Goal: Book appointment/travel/reservation

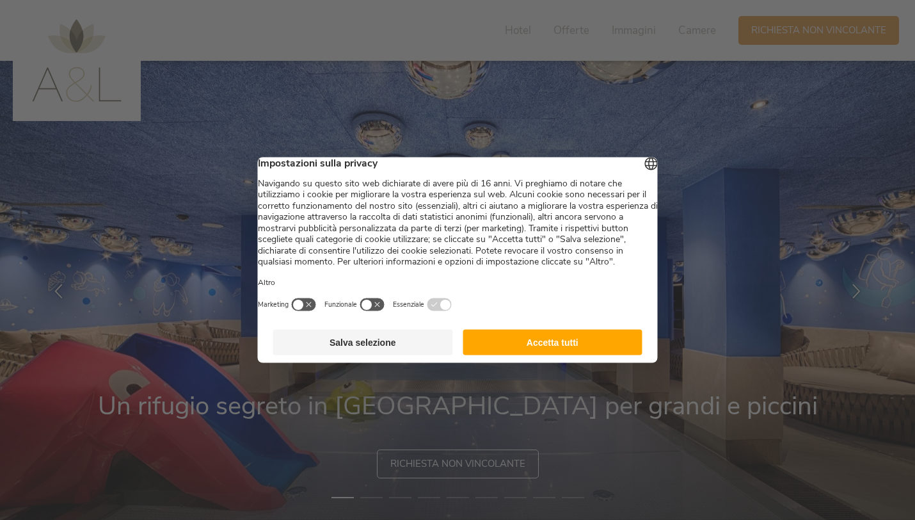
click at [507, 353] on button "Accetta tutti" at bounding box center [553, 343] width 180 height 26
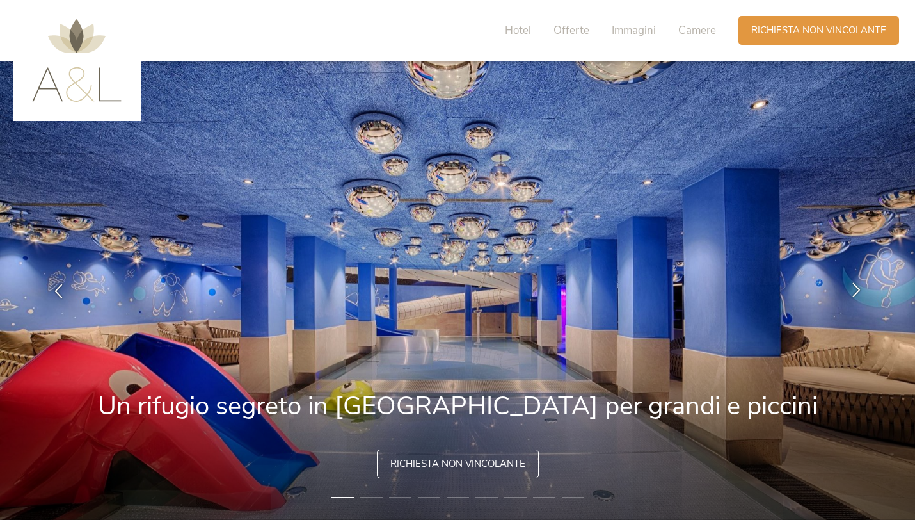
click at [856, 293] on icon at bounding box center [856, 289] width 15 height 15
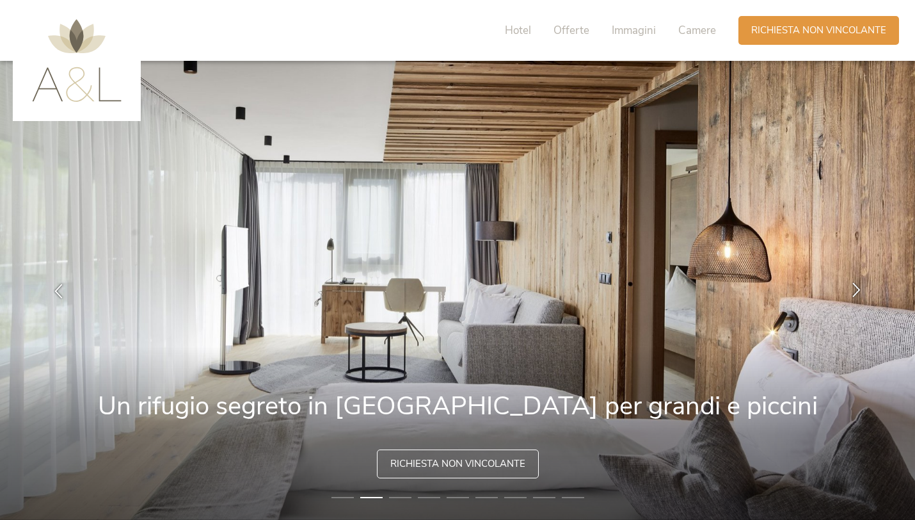
click at [856, 293] on icon at bounding box center [856, 289] width 15 height 15
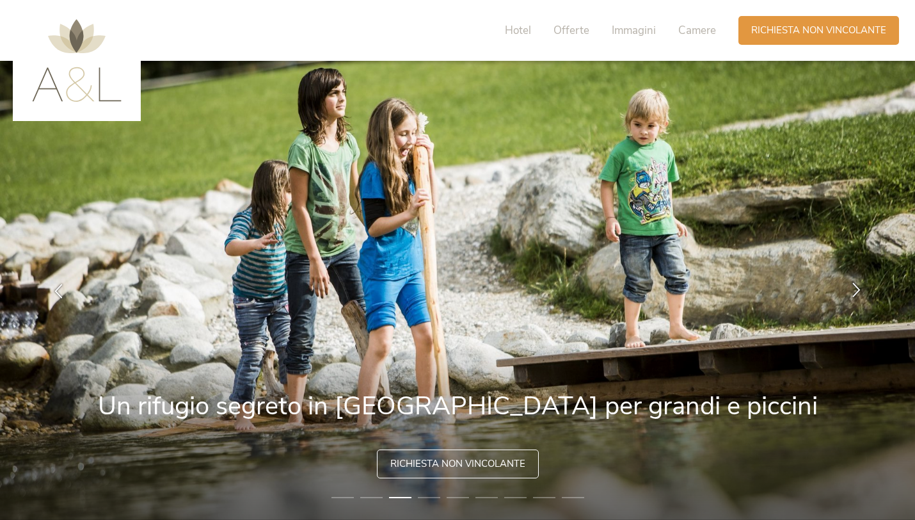
click at [856, 293] on icon at bounding box center [856, 289] width 15 height 15
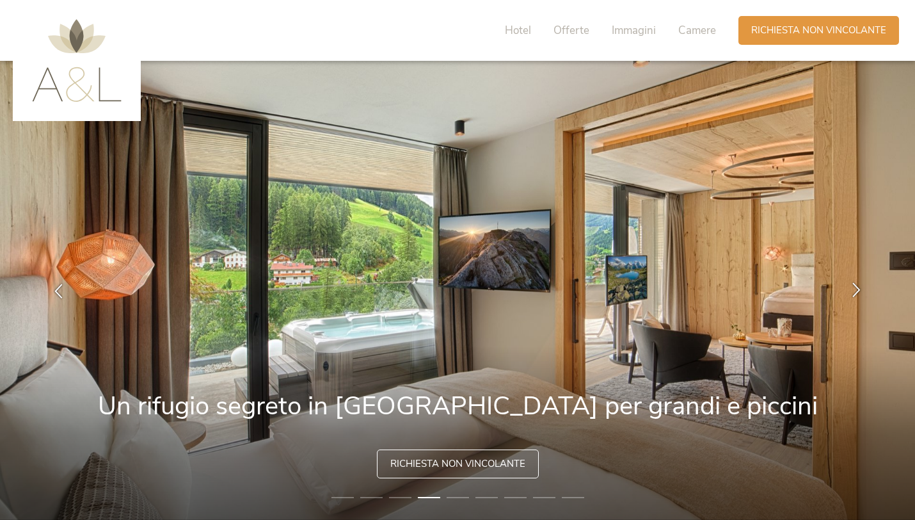
click at [856, 293] on icon at bounding box center [856, 289] width 15 height 15
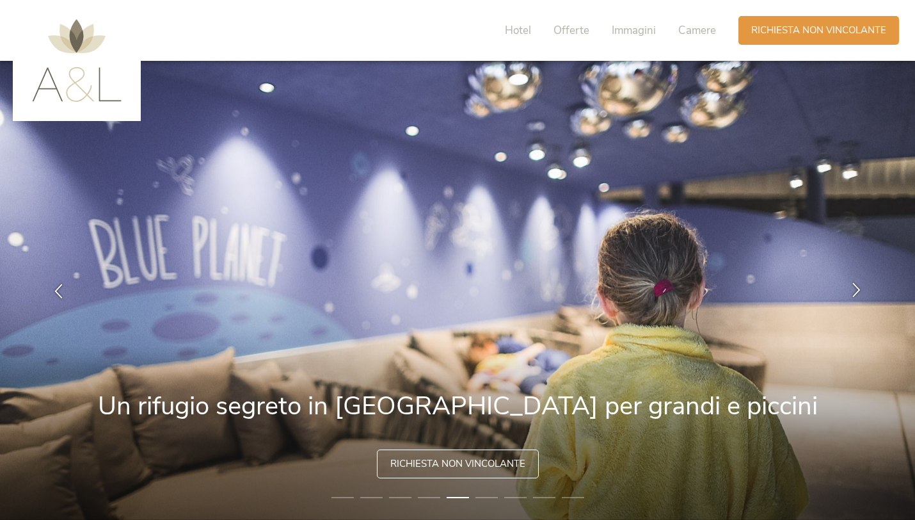
click at [856, 293] on icon at bounding box center [856, 289] width 15 height 15
click at [850, 287] on icon at bounding box center [856, 289] width 15 height 15
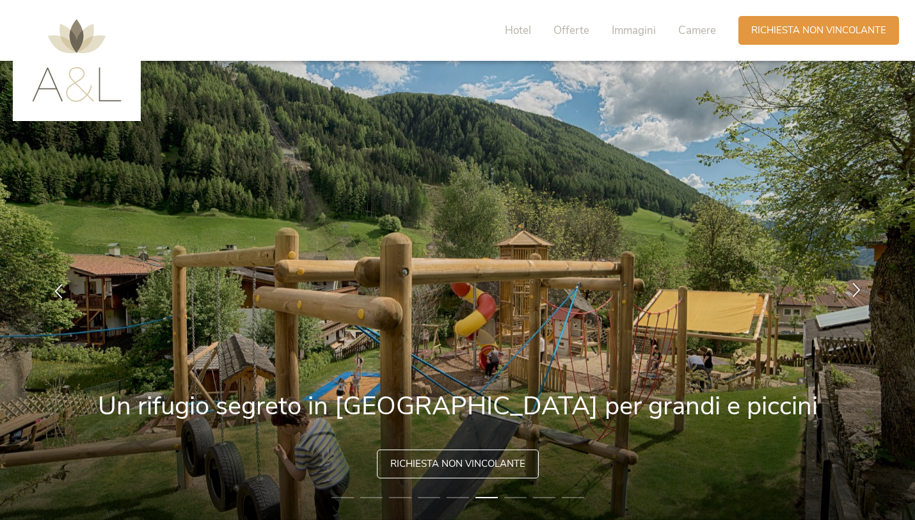
click at [850, 287] on icon at bounding box center [856, 289] width 15 height 15
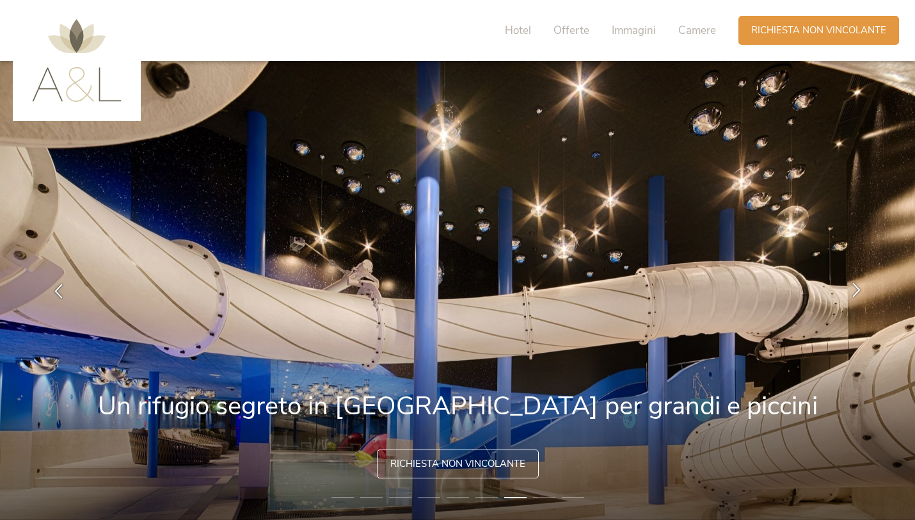
click at [850, 287] on icon at bounding box center [856, 289] width 15 height 15
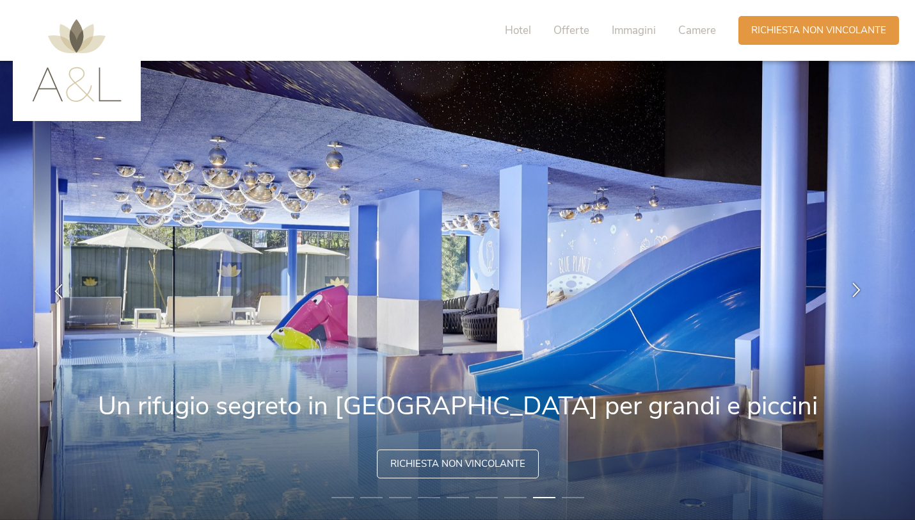
click at [851, 287] on icon at bounding box center [856, 289] width 15 height 15
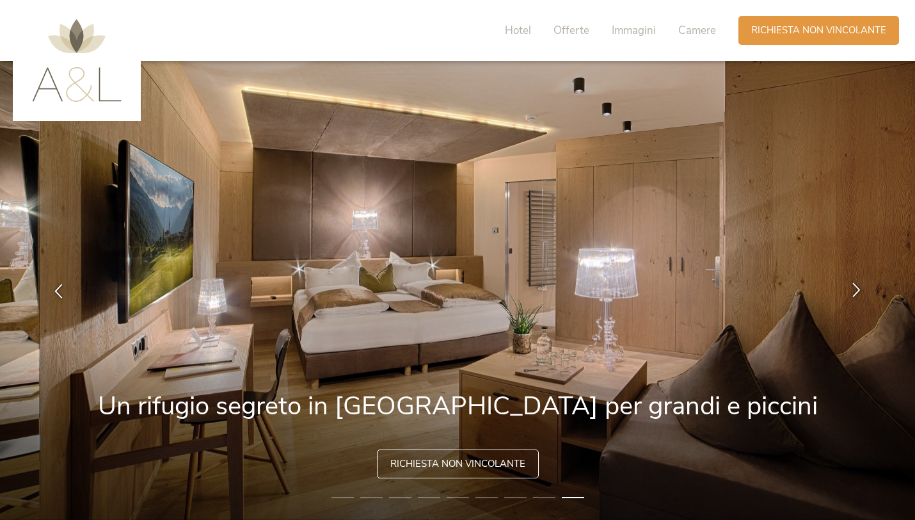
click at [851, 288] on icon at bounding box center [856, 289] width 15 height 15
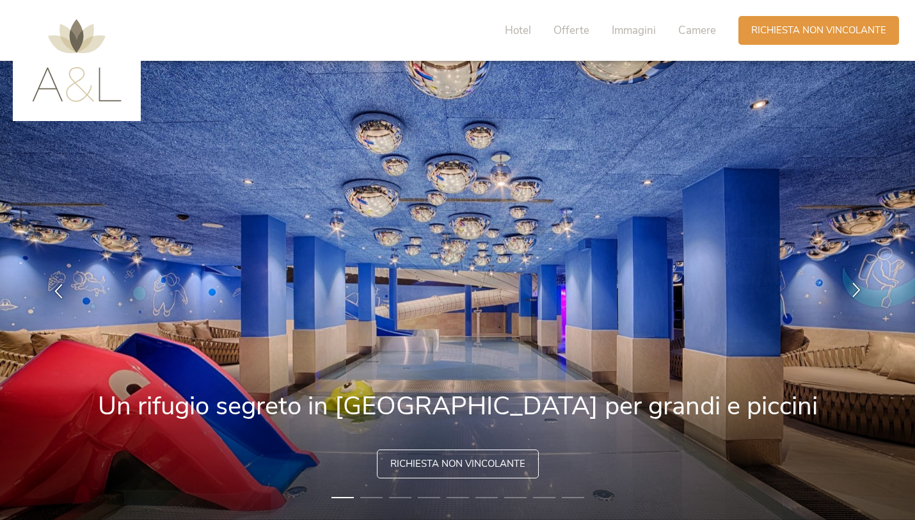
click at [851, 287] on icon at bounding box center [856, 289] width 15 height 15
click at [795, 39] on div "Richiesta Richiesta non vincolante" at bounding box center [818, 29] width 161 height 29
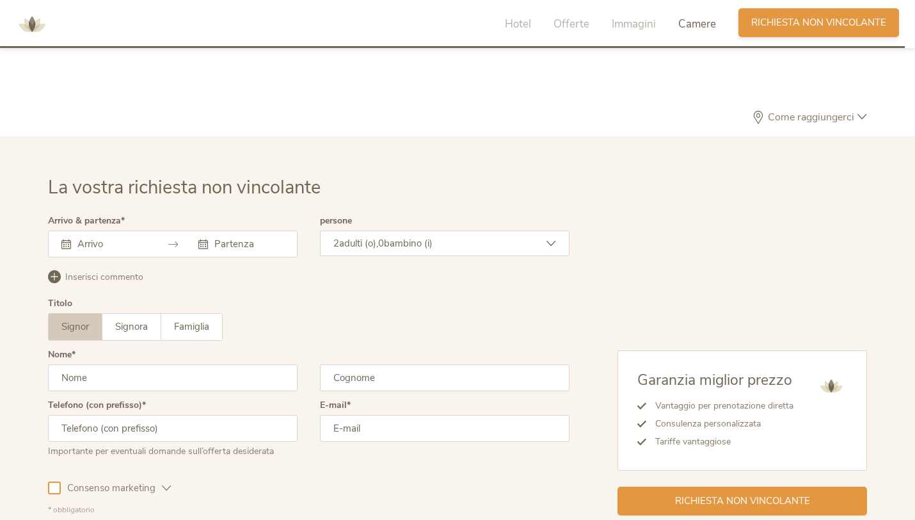
scroll to position [3735, 0]
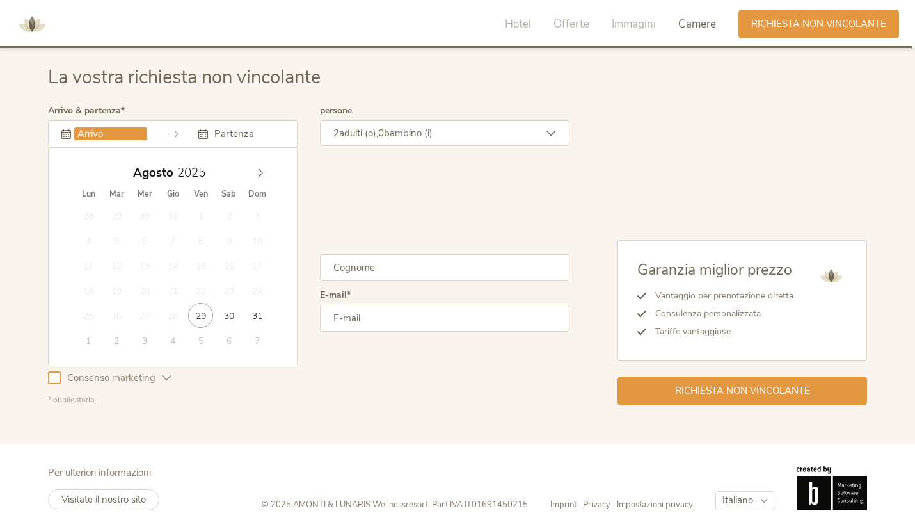
click at [118, 139] on input "text" at bounding box center [110, 133] width 73 height 13
click at [264, 169] on icon at bounding box center [260, 172] width 9 height 9
type input "15.09.2025"
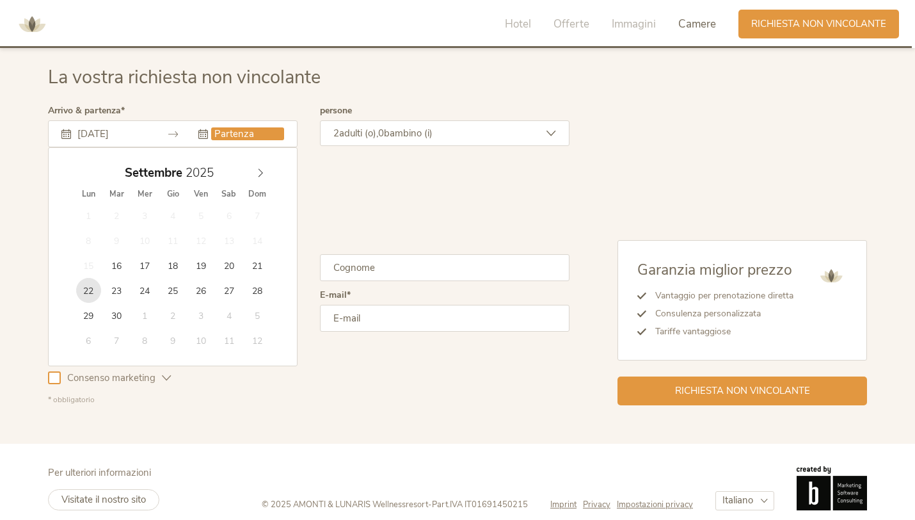
type input "22.09.2025"
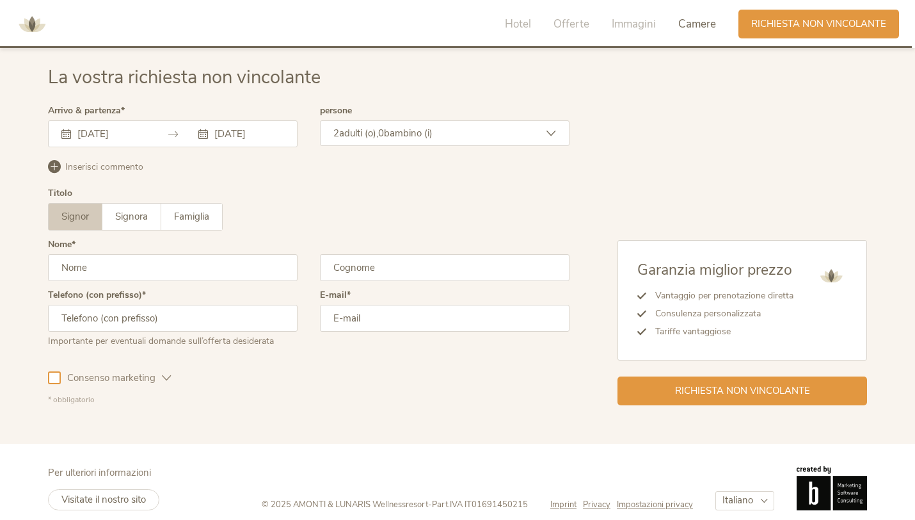
click at [456, 135] on div "2 adulti (o), 0 bambino (i)" at bounding box center [445, 133] width 250 height 26
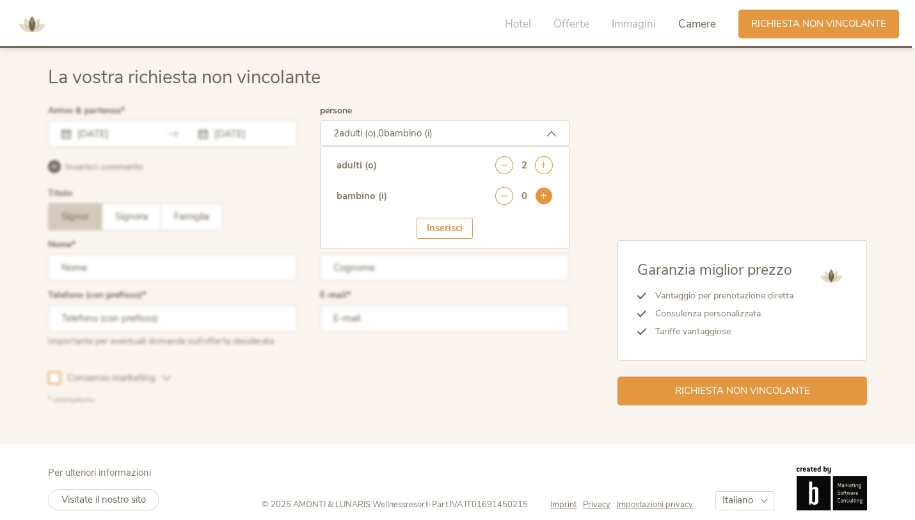
click at [537, 195] on icon at bounding box center [544, 196] width 18 height 18
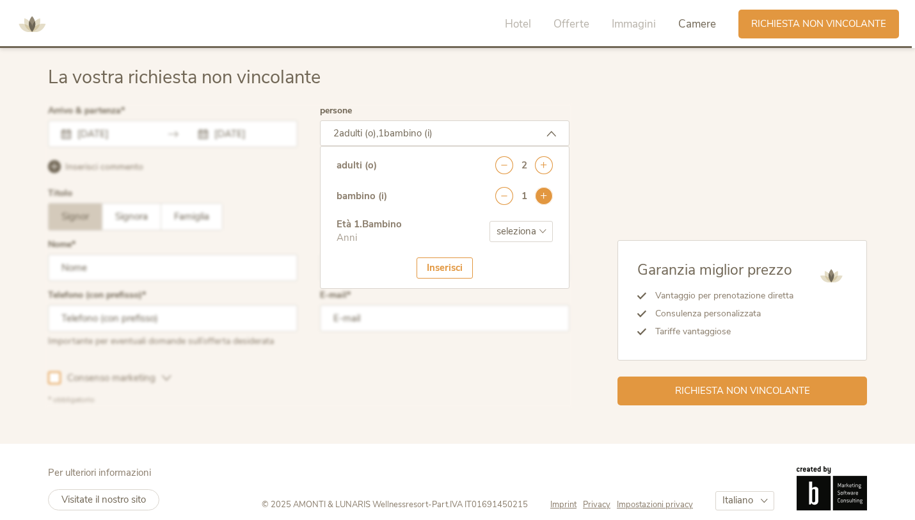
click at [537, 195] on icon at bounding box center [544, 196] width 18 height 18
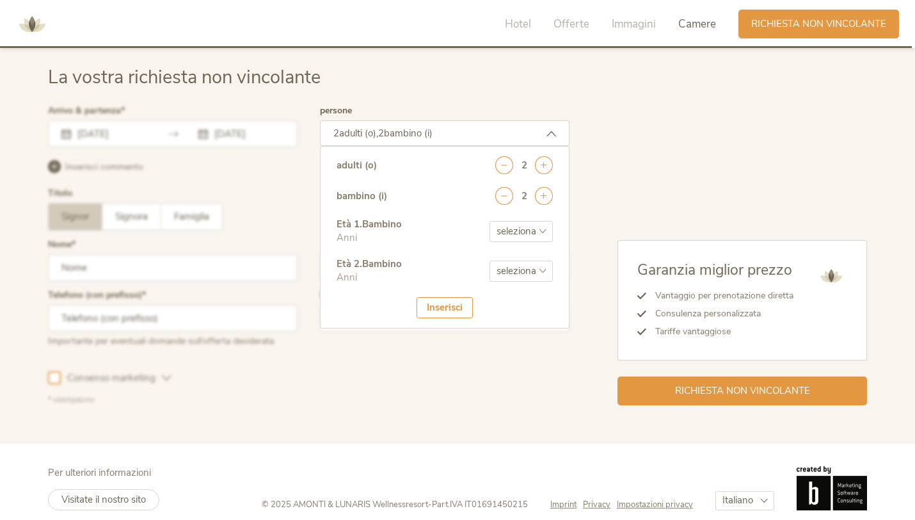
click at [539, 218] on div "Età 1 . Bambino Anni seleziona 0 1 2 3 4 5 6 7 8 9 10 11 12 13 14 15 16 17" at bounding box center [445, 238] width 216 height 40
click at [539, 244] on div "Età 1 . Bambino Anni seleziona 0 1 2 3 4 5 6 7 8 9 10 11 12 13 14 15 16 17" at bounding box center [445, 238] width 216 height 40
click at [539, 239] on select "seleziona 0 1 2 3 4 5 6 7 8 9 10 11 12 13 14 15 16 17" at bounding box center [521, 231] width 63 height 21
select select "1"
click at [490, 221] on select "seleziona 0 1 2 3 4 5 6 7 8 9 10 11 12 13 14 15 16 17" at bounding box center [521, 231] width 63 height 21
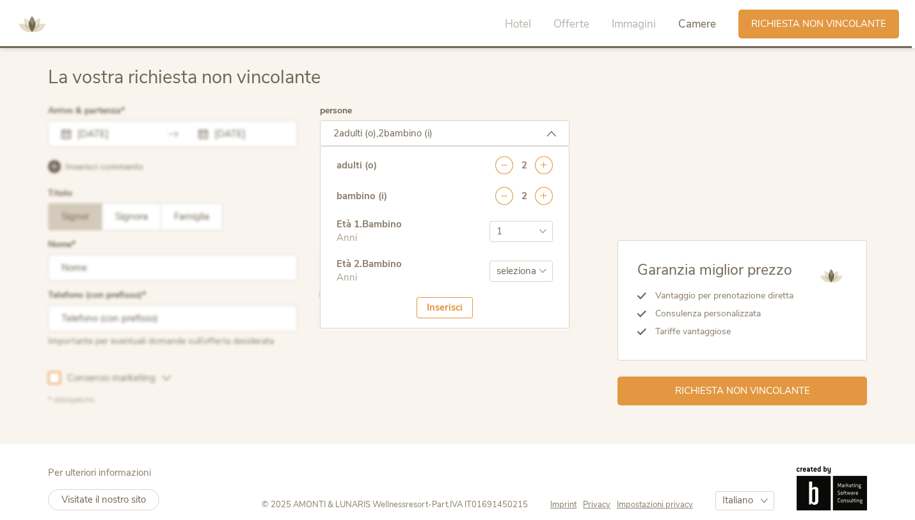
click at [536, 264] on select "seleziona 0 1 2 3 4 5 6 7 8 9 10 11 12 13 14 15 16 17" at bounding box center [521, 270] width 63 height 21
select select "3"
click at [490, 260] on select "seleziona 0 1 2 3 4 5 6 7 8 9 10 11 12 13 14 15 16 17" at bounding box center [521, 270] width 63 height 21
click at [458, 310] on div "Inserisci" at bounding box center [445, 307] width 56 height 21
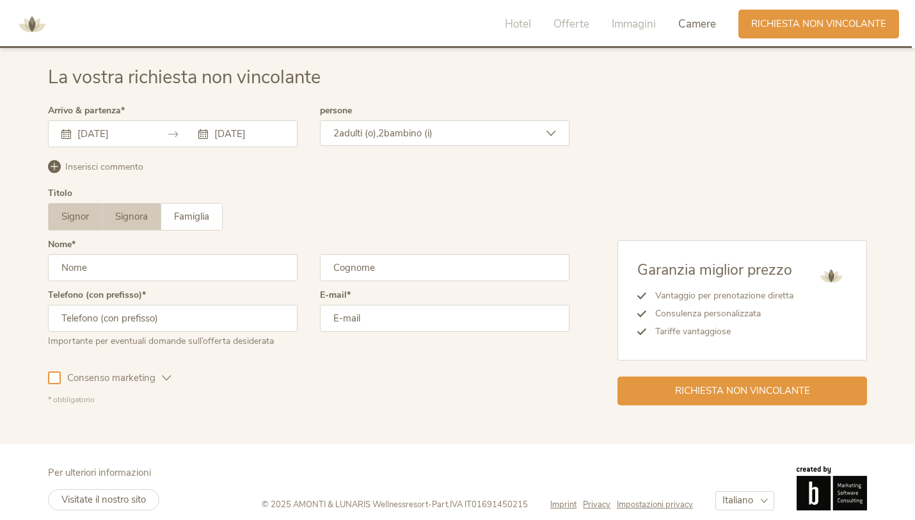
click at [151, 219] on label "Signora" at bounding box center [131, 216] width 59 height 26
click at [146, 274] on input "text" at bounding box center [173, 267] width 250 height 27
type input "r"
type input "Raffaela"
type input "De Chicchis"
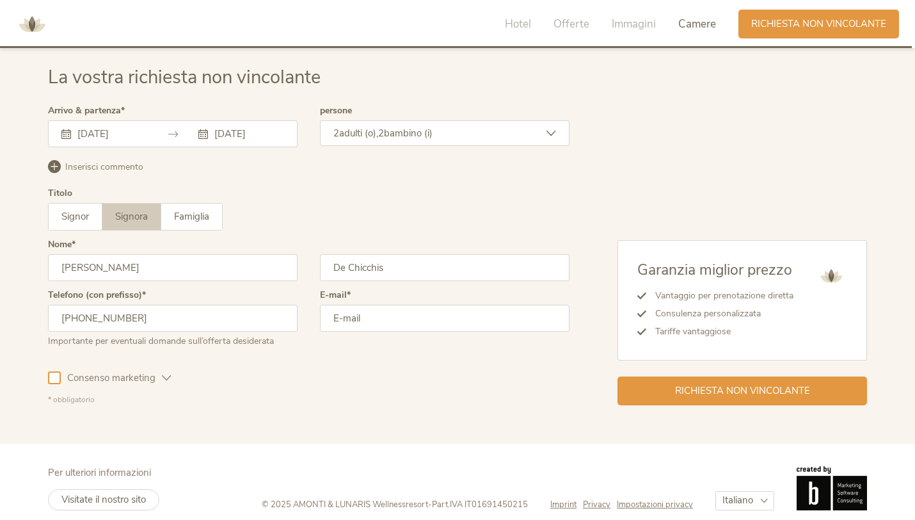
type input "+39 3386410139"
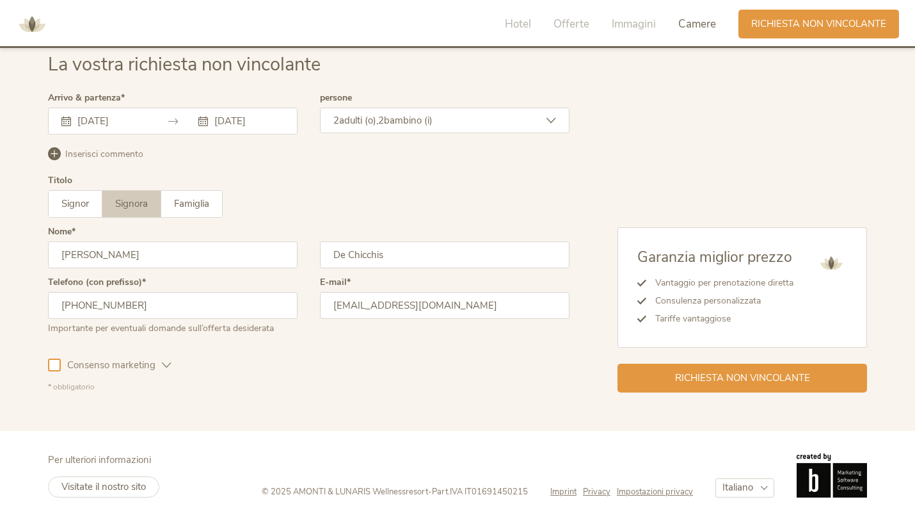
type input "raffaeladechicchis@yahoo.it"
click at [61, 362] on span "Consenso marketing" at bounding box center [111, 364] width 101 height 13
click at [754, 379] on span "Richiesta non vincolante" at bounding box center [742, 376] width 135 height 13
